Goal: Complete application form: Complete application form

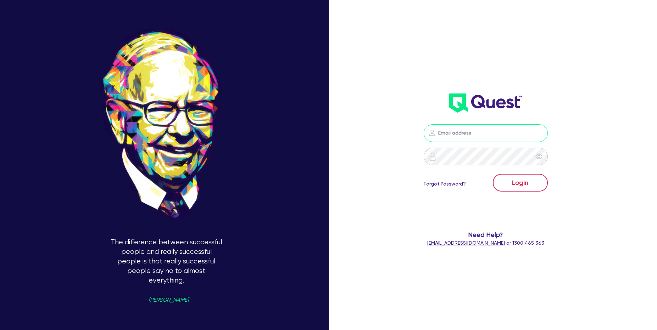
type input "[PERSON_NAME][EMAIL_ADDRESS][PERSON_NAME][DOMAIN_NAME]"
click at [531, 187] on button "Login" at bounding box center [520, 183] width 55 height 18
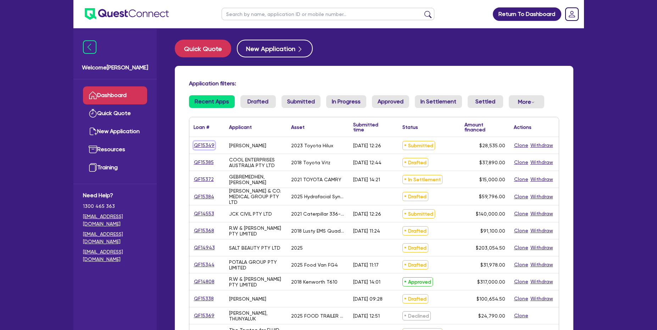
click at [211, 145] on link "QF15349" at bounding box center [204, 145] width 21 height 8
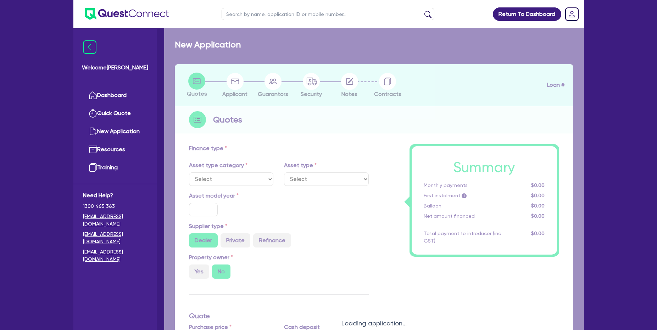
select select "CARS_AND_LIGHT_TRUCKS"
type input "2023"
type input "30,000"
type input "3,000"
type input "8"
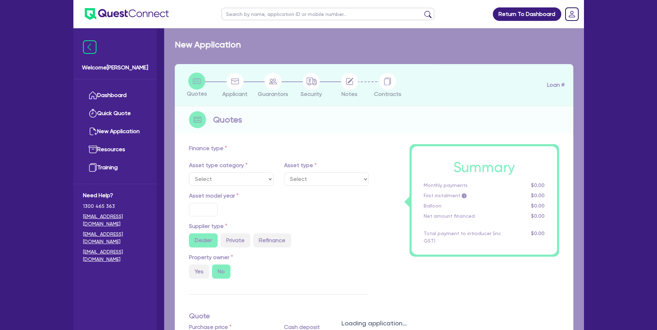
type input "2,282.8"
type input "12.45"
type input "495.45"
type input "900"
select select "PASSENGER_VEHICLES"
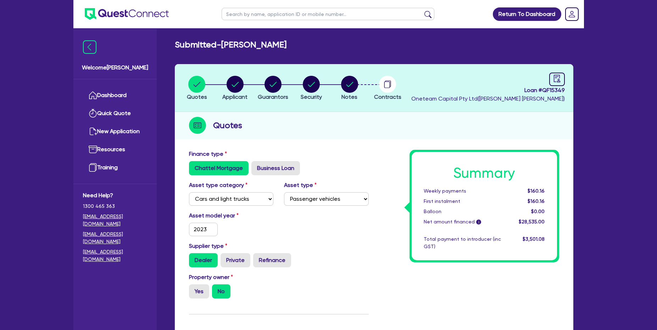
scroll to position [313, 0]
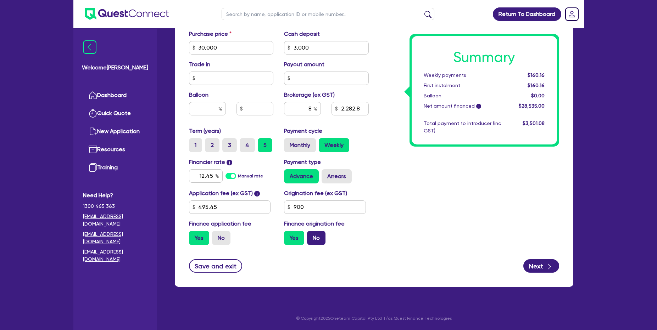
click at [314, 245] on label "No" at bounding box center [316, 238] width 18 height 14
click at [312, 236] on input "No" at bounding box center [309, 233] width 5 height 5
radio input "true"
type input "30,000"
type input "3,000"
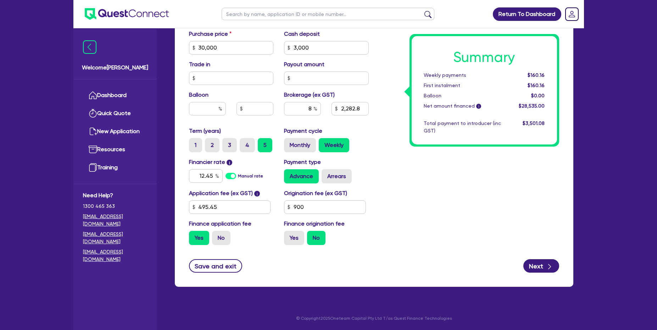
type input "2,282.8"
type input "30,000"
type input "3,000"
type input "2,203.6"
click at [224, 243] on label "No" at bounding box center [221, 238] width 18 height 14
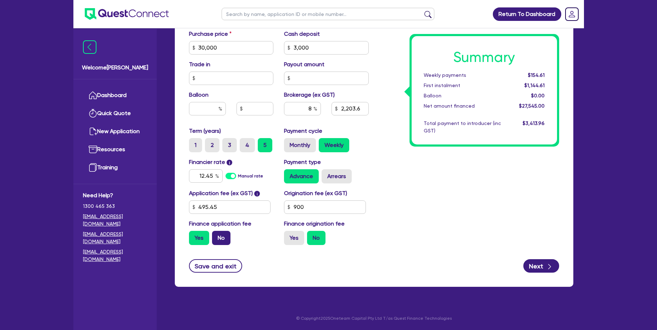
click at [217, 236] on input "No" at bounding box center [214, 233] width 5 height 5
radio input "true"
type input "30,000"
type input "3,000"
type input "2,203.6"
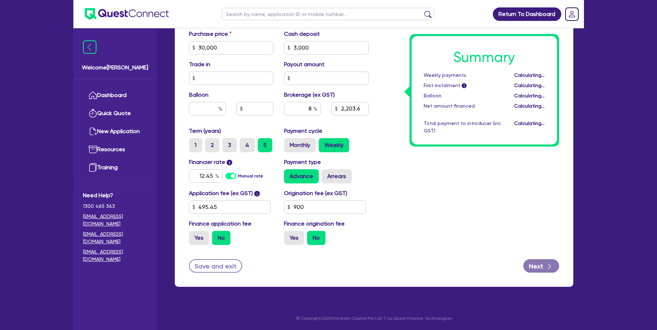
type input "30,000"
type input "3,000"
type input "2,160"
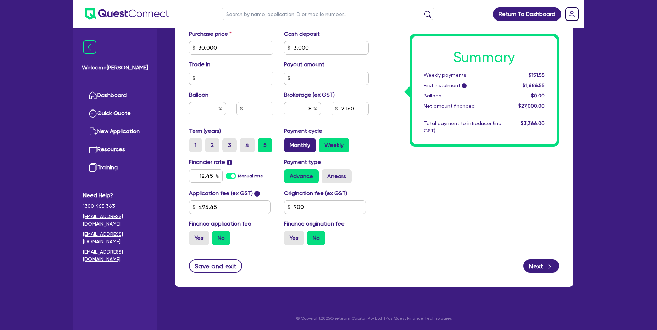
click at [296, 144] on label "Monthly" at bounding box center [300, 145] width 32 height 14
click at [288, 143] on input "Monthly" at bounding box center [286, 140] width 5 height 5
radio input "true"
type input "30,000"
type input "3,000"
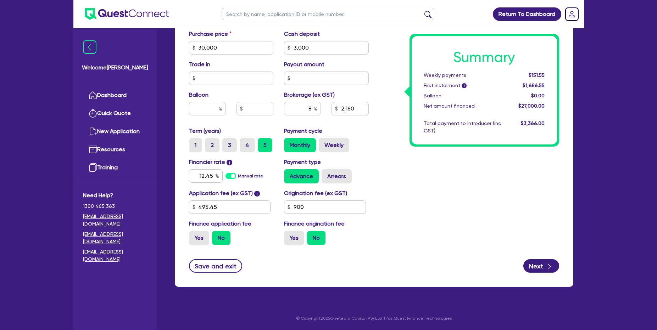
type input "2,160"
type input "30,000"
type input "3,000"
type input "2,160"
